Goal: Task Accomplishment & Management: Use online tool/utility

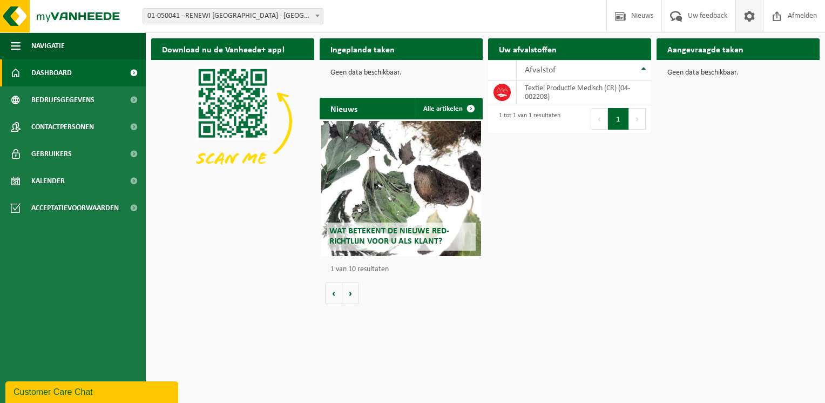
click at [749, 20] on span at bounding box center [749, 16] width 16 height 32
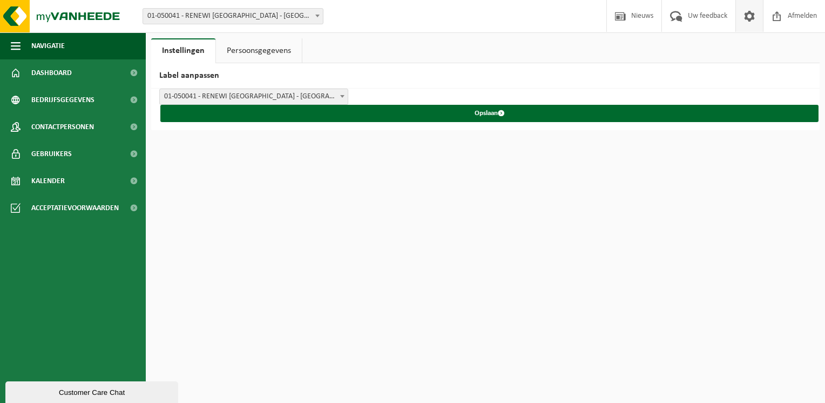
click at [749, 20] on span at bounding box center [749, 16] width 16 height 32
click at [680, 21] on span at bounding box center [676, 16] width 18 height 32
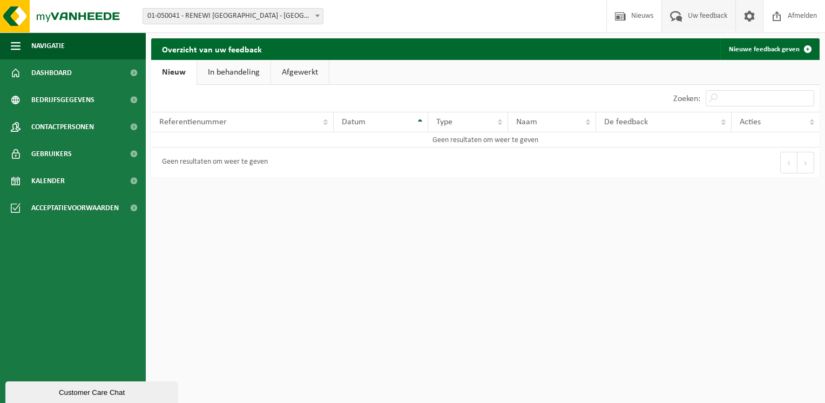
click at [745, 18] on span at bounding box center [749, 16] width 16 height 32
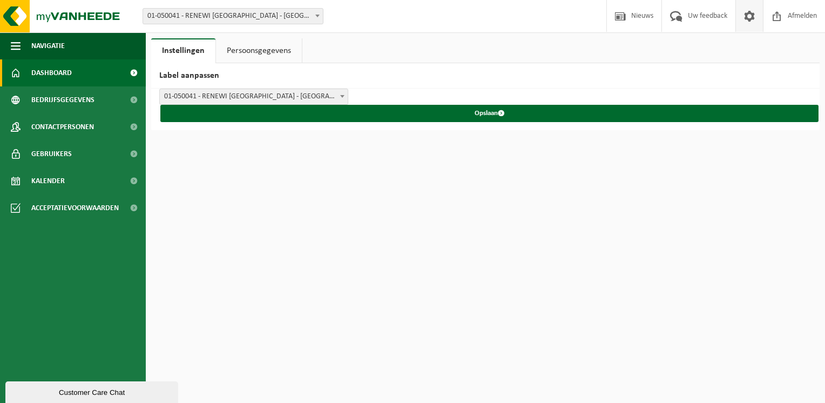
click at [89, 72] on link "Dashboard" at bounding box center [73, 72] width 146 height 27
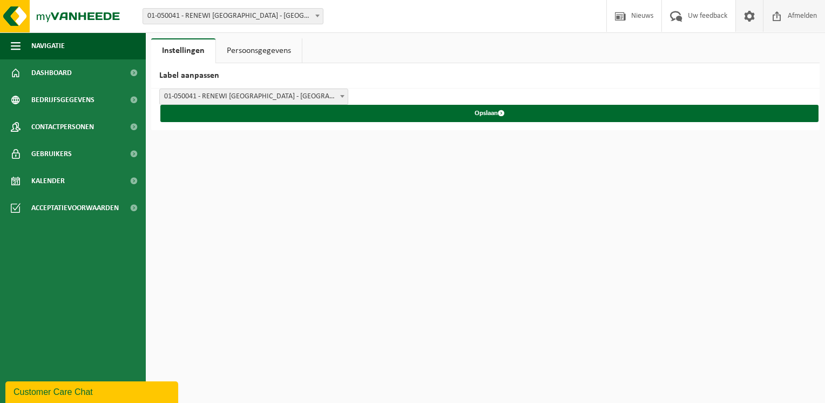
click at [777, 21] on span at bounding box center [777, 16] width 16 height 32
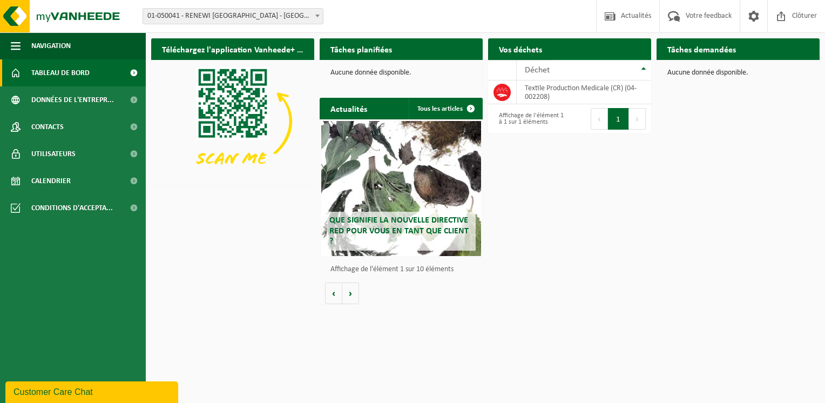
click at [589, 67] on span "Demander un transport" at bounding box center [596, 70] width 70 height 7
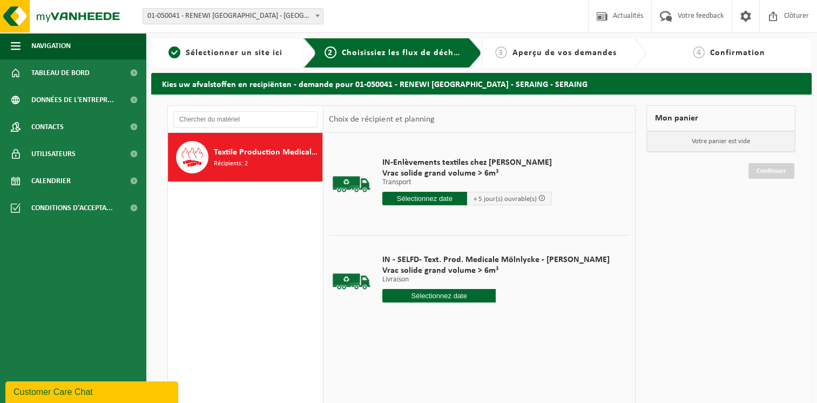
click at [453, 297] on input "text" at bounding box center [439, 295] width 114 height 13
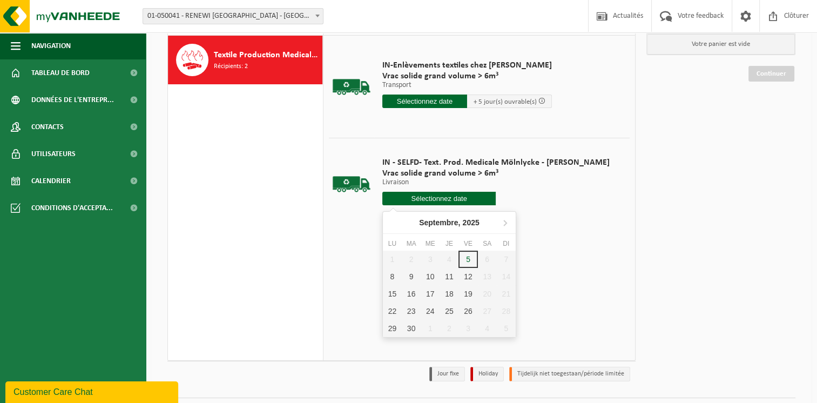
scroll to position [124, 0]
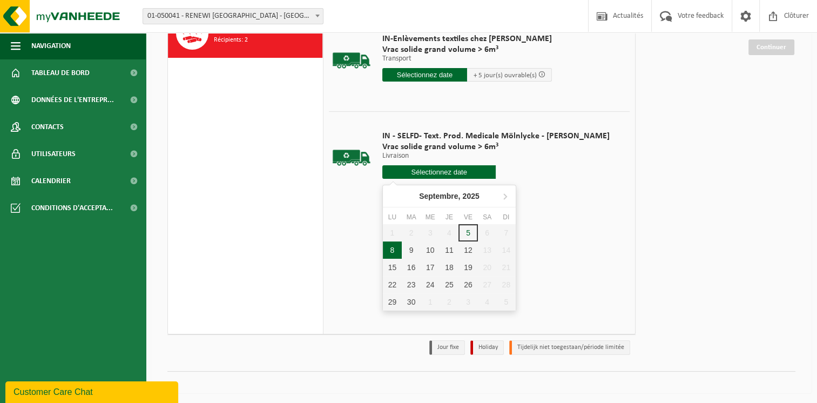
click at [395, 249] on div "8" at bounding box center [392, 249] width 19 height 17
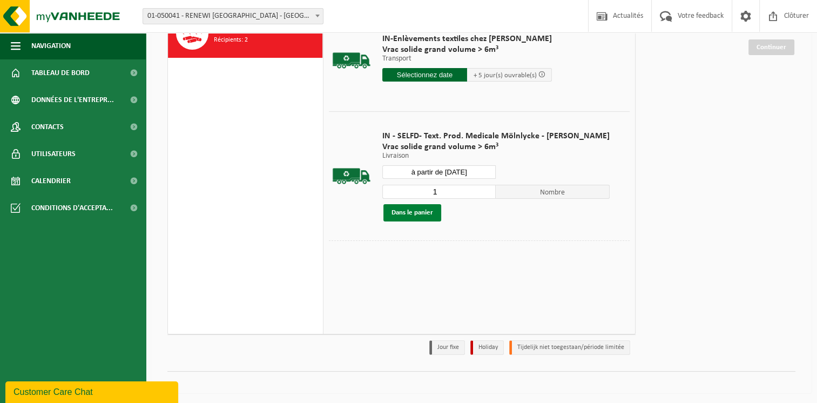
click at [420, 213] on button "Dans le panier" at bounding box center [412, 212] width 58 height 17
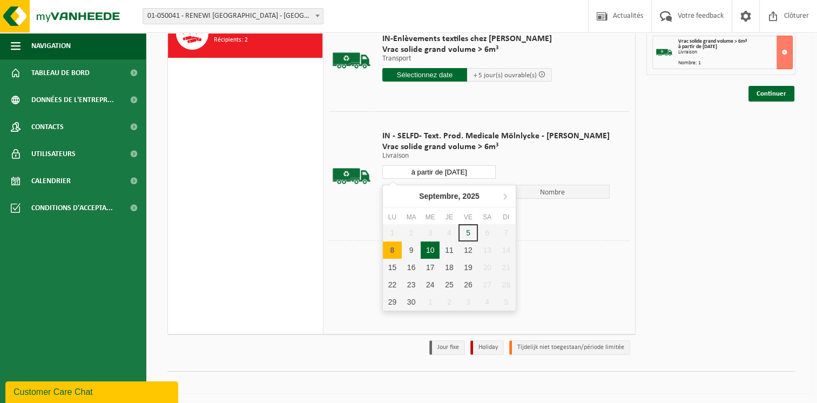
click at [485, 172] on input "à partir de 2025-09-08" at bounding box center [439, 171] width 114 height 13
click at [449, 250] on div "11" at bounding box center [448, 249] width 19 height 17
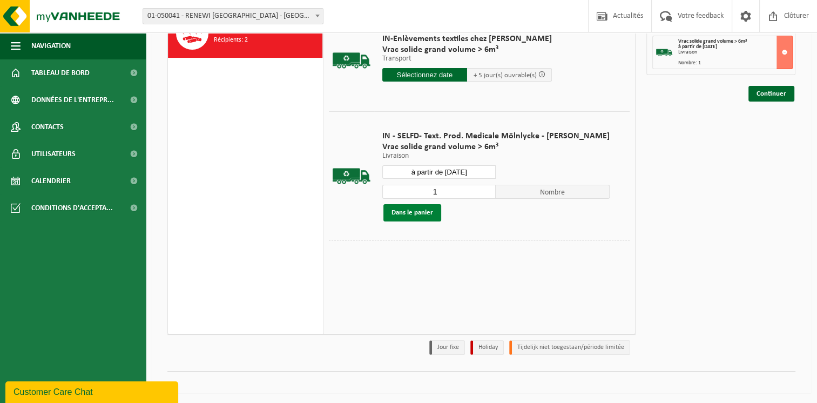
click at [420, 213] on button "Dans le panier" at bounding box center [412, 212] width 58 height 17
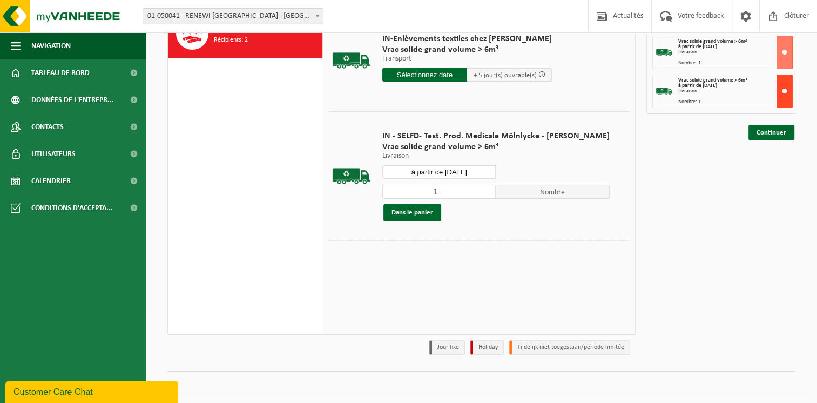
click at [783, 90] on button at bounding box center [784, 90] width 16 height 33
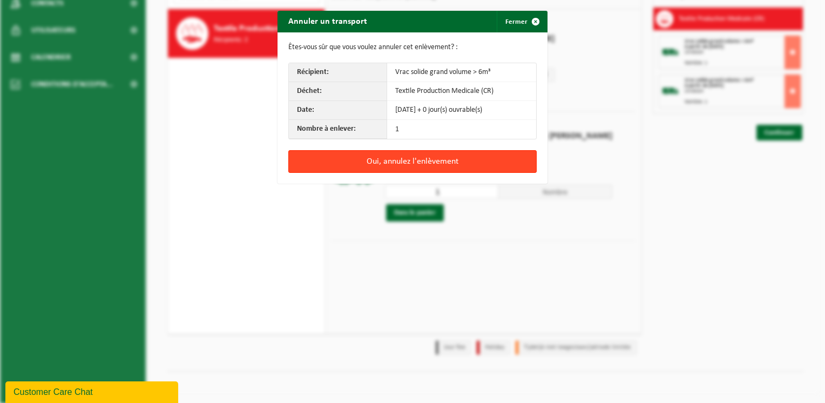
click at [399, 161] on button "Oui, annulez l'enlèvement" at bounding box center [412, 161] width 248 height 23
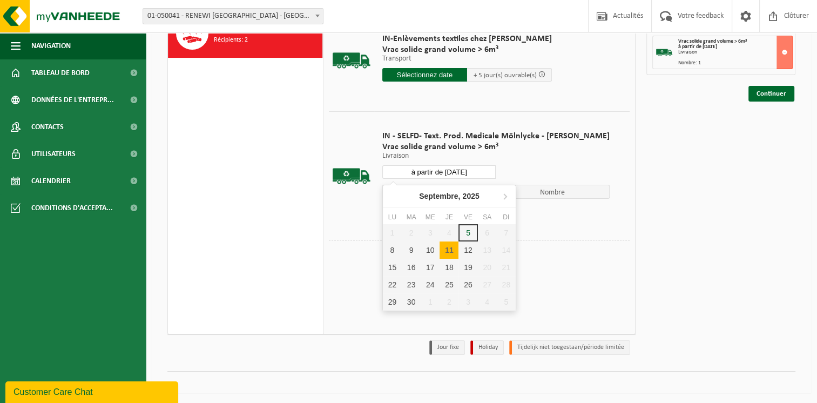
click at [486, 172] on input "à partir de 2025-09-11" at bounding box center [439, 171] width 114 height 13
click at [469, 249] on div "12" at bounding box center [467, 249] width 19 height 17
type input "à partir de 2025-09-12"
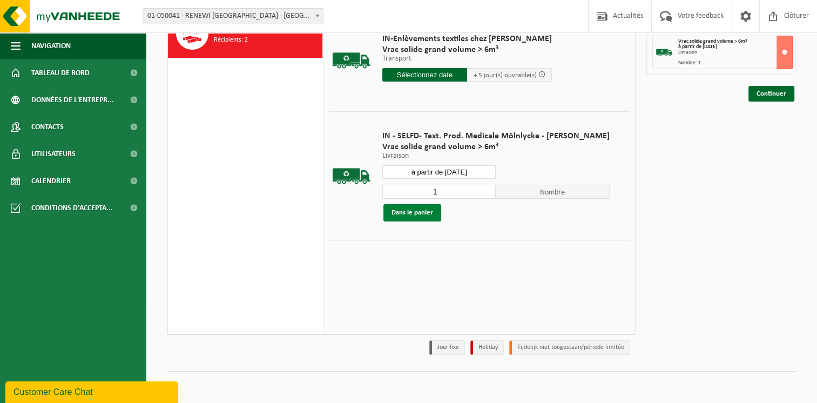
click at [418, 213] on button "Dans le panier" at bounding box center [412, 212] width 58 height 17
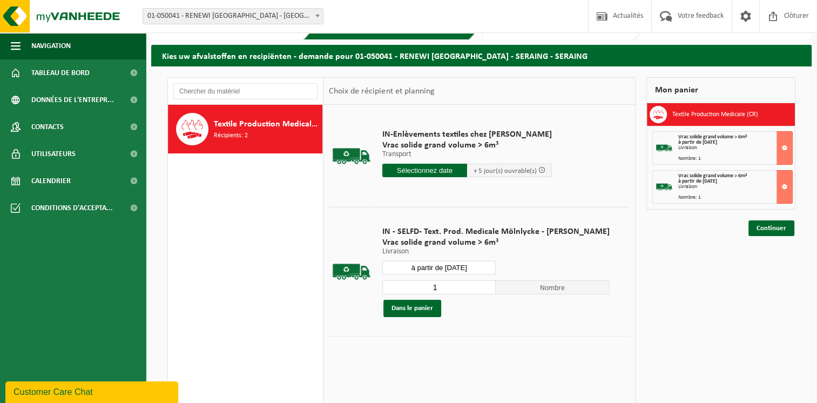
scroll to position [0, 0]
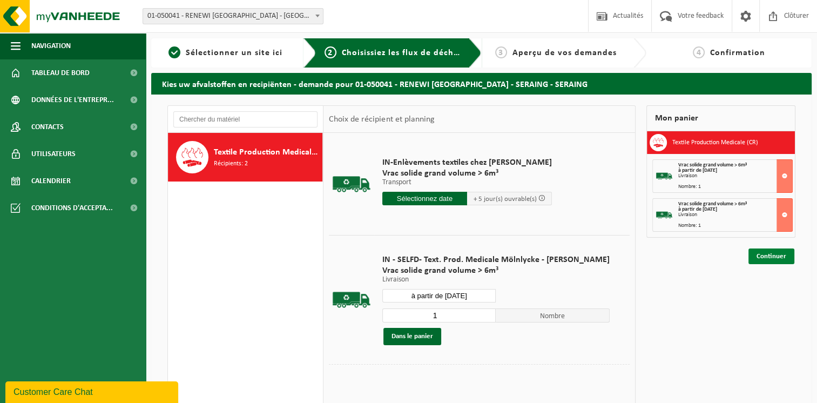
click at [768, 257] on link "Continuer" at bounding box center [771, 256] width 46 height 16
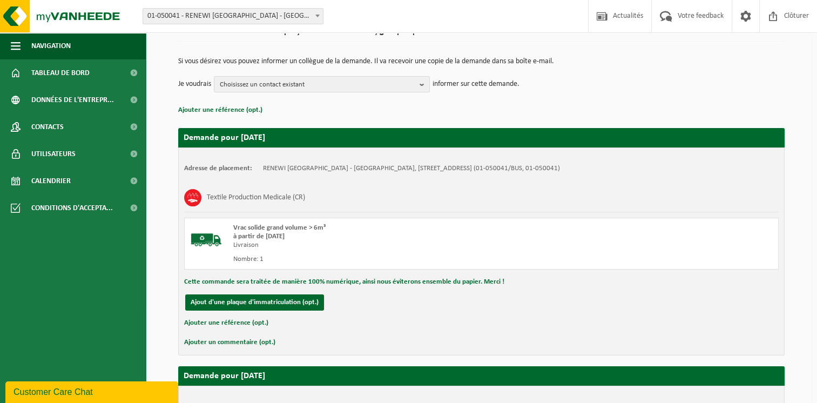
scroll to position [86, 0]
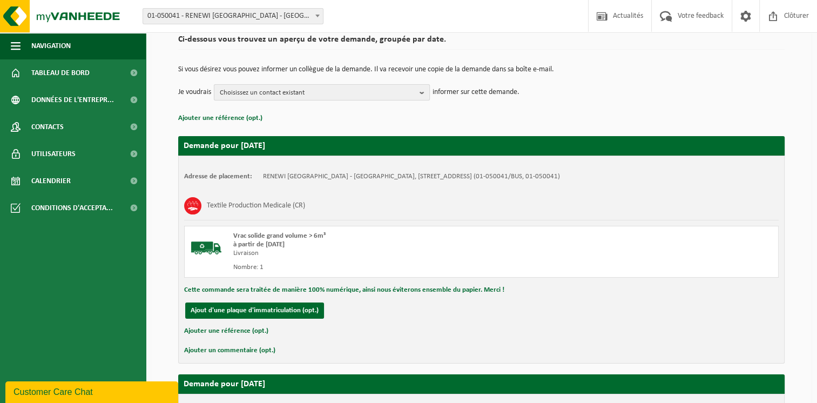
drag, startPoint x: 423, startPoint y: 92, endPoint x: 418, endPoint y: 96, distance: 6.5
click at [424, 92] on b "button" at bounding box center [424, 92] width 10 height 15
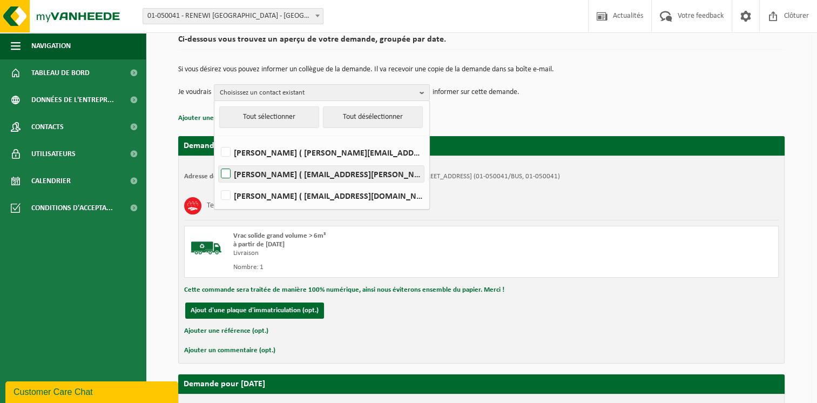
drag, startPoint x: 225, startPoint y: 151, endPoint x: 225, endPoint y: 170, distance: 19.4
click at [225, 152] on label "Yohan Dantinne ( yohan.dantinne@renewi.com )" at bounding box center [321, 152] width 205 height 16
click at [217, 139] on input "Yohan Dantinne ( yohan.dantinne@renewi.com )" at bounding box center [216, 138] width 1 height 1
checkbox input "true"
click at [227, 174] on label "MARC HAWLEY ( marc.hawley@renewi.com )" at bounding box center [321, 174] width 205 height 16
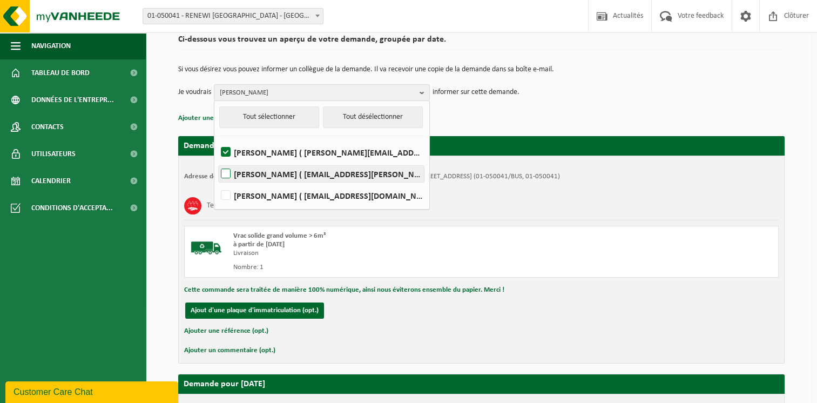
click at [217, 160] on input "MARC HAWLEY ( marc.hawley@renewi.com )" at bounding box center [216, 160] width 1 height 1
checkbox input "true"
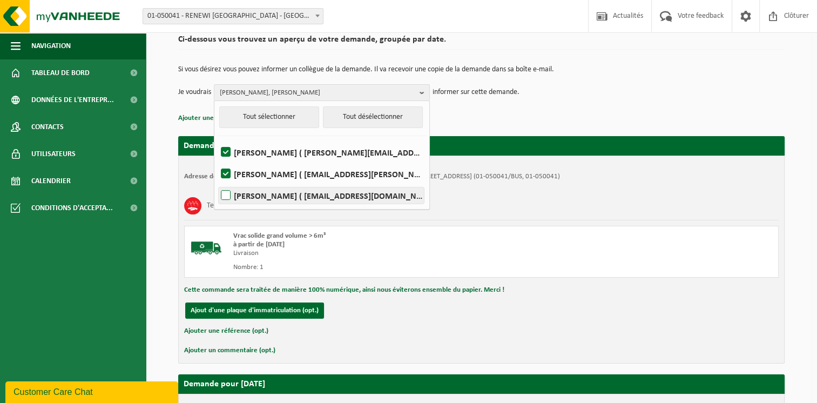
click at [225, 196] on label "Juline Tossens ( juline.tossens@renewi.com )" at bounding box center [321, 195] width 205 height 16
click at [217, 182] on input "Juline Tossens ( juline.tossens@renewi.com )" at bounding box center [216, 181] width 1 height 1
checkbox input "true"
click at [484, 217] on div "Textile Production Medicale (CR)" at bounding box center [481, 206] width 594 height 28
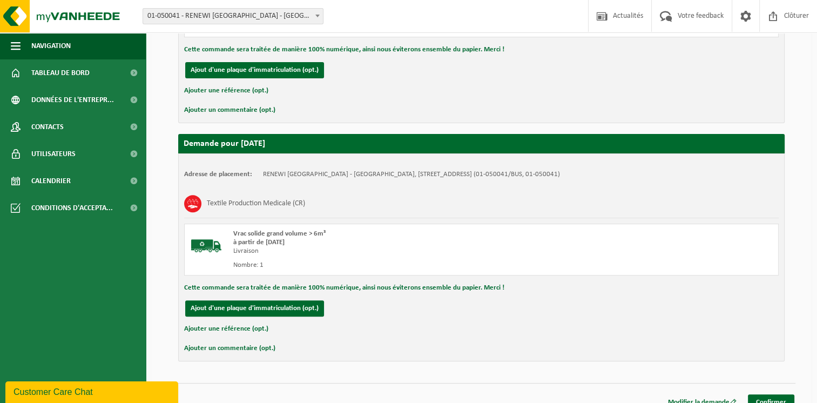
scroll to position [338, 0]
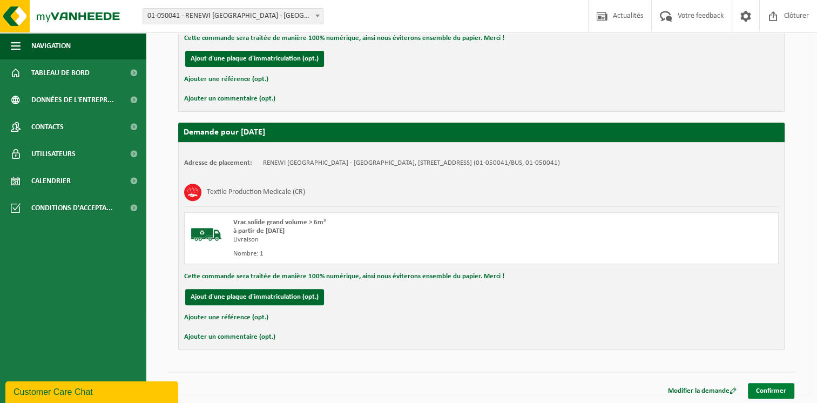
click at [769, 389] on link "Confirmer" at bounding box center [771, 391] width 46 height 16
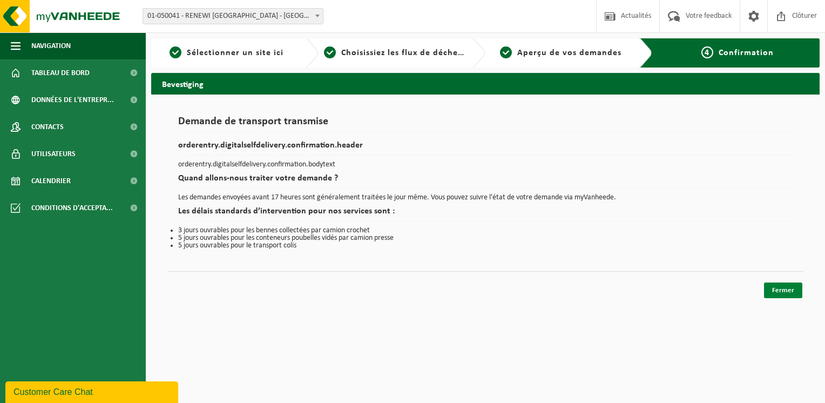
click at [782, 290] on link "Fermer" at bounding box center [783, 290] width 38 height 16
